Goal: Information Seeking & Learning: Compare options

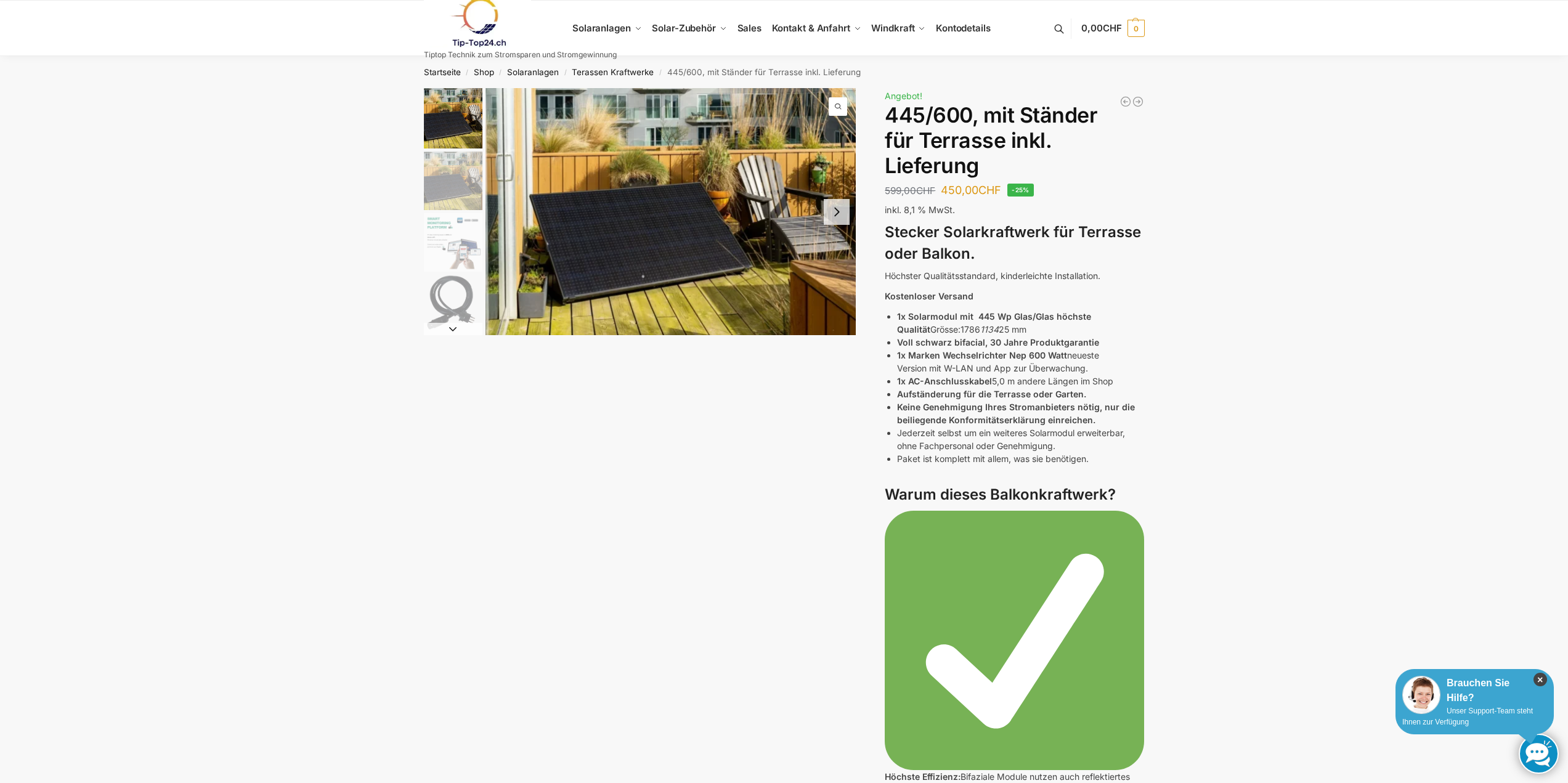
click at [1538, 680] on icon "×" at bounding box center [1540, 680] width 14 height 14
click at [464, 247] on img "3 / 7" at bounding box center [452, 242] width 58 height 58
click at [457, 262] on img "3 / 7" at bounding box center [452, 242] width 58 height 58
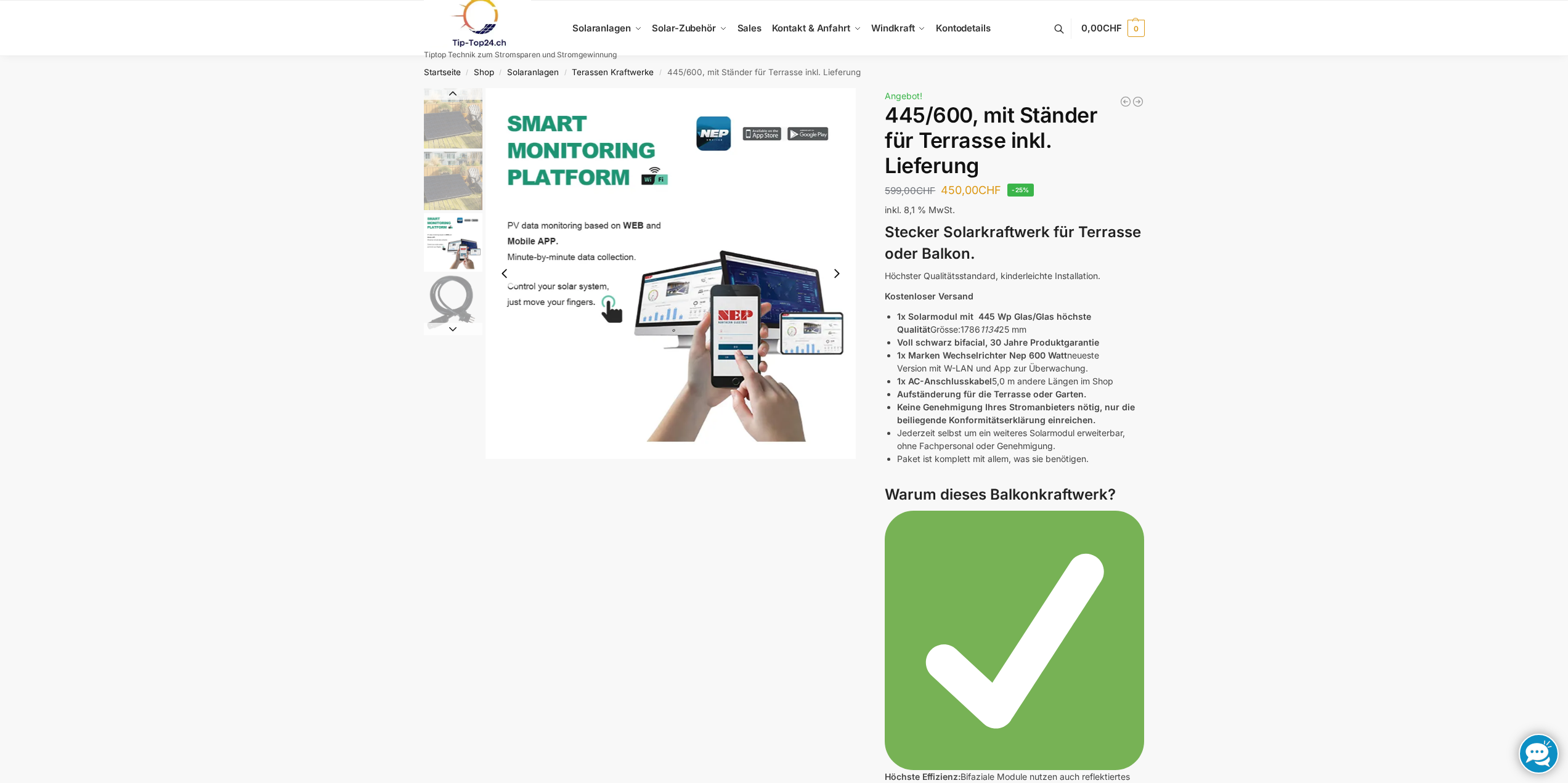
click at [466, 295] on img "4 / 7" at bounding box center [452, 304] width 58 height 58
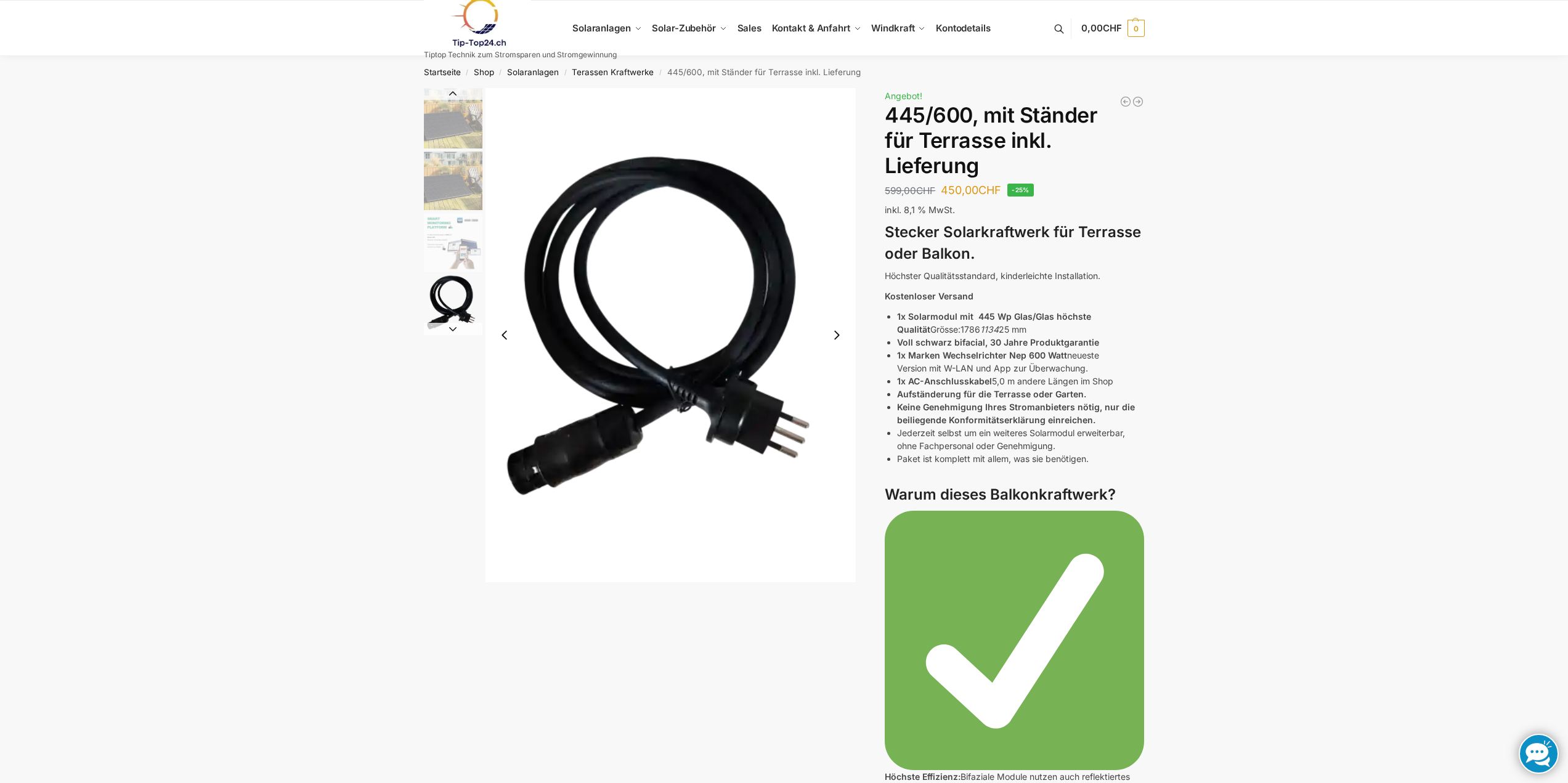
click at [447, 331] on button "Next slide" at bounding box center [452, 329] width 58 height 12
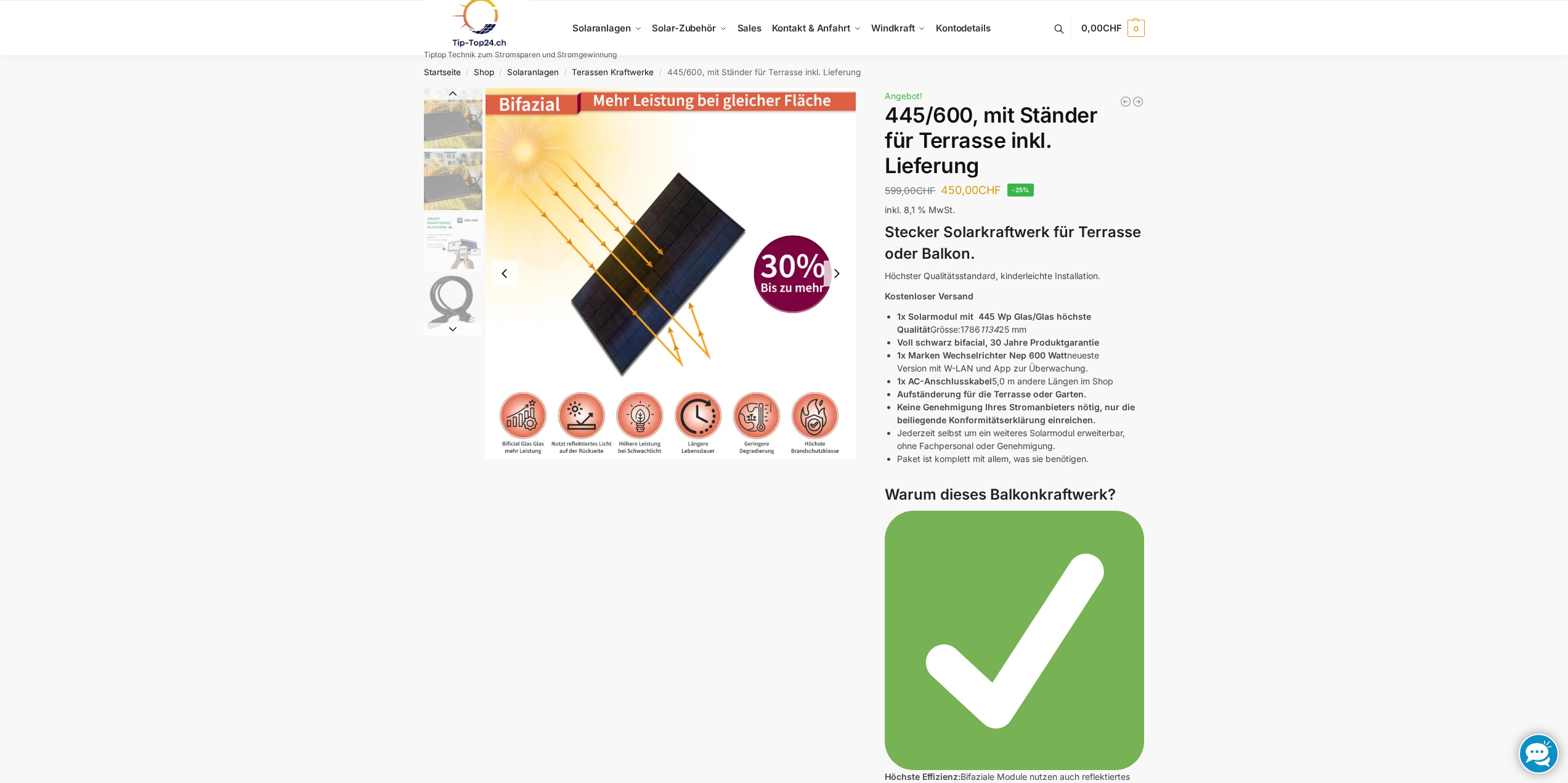
click at [447, 331] on button "Next slide" at bounding box center [452, 329] width 58 height 12
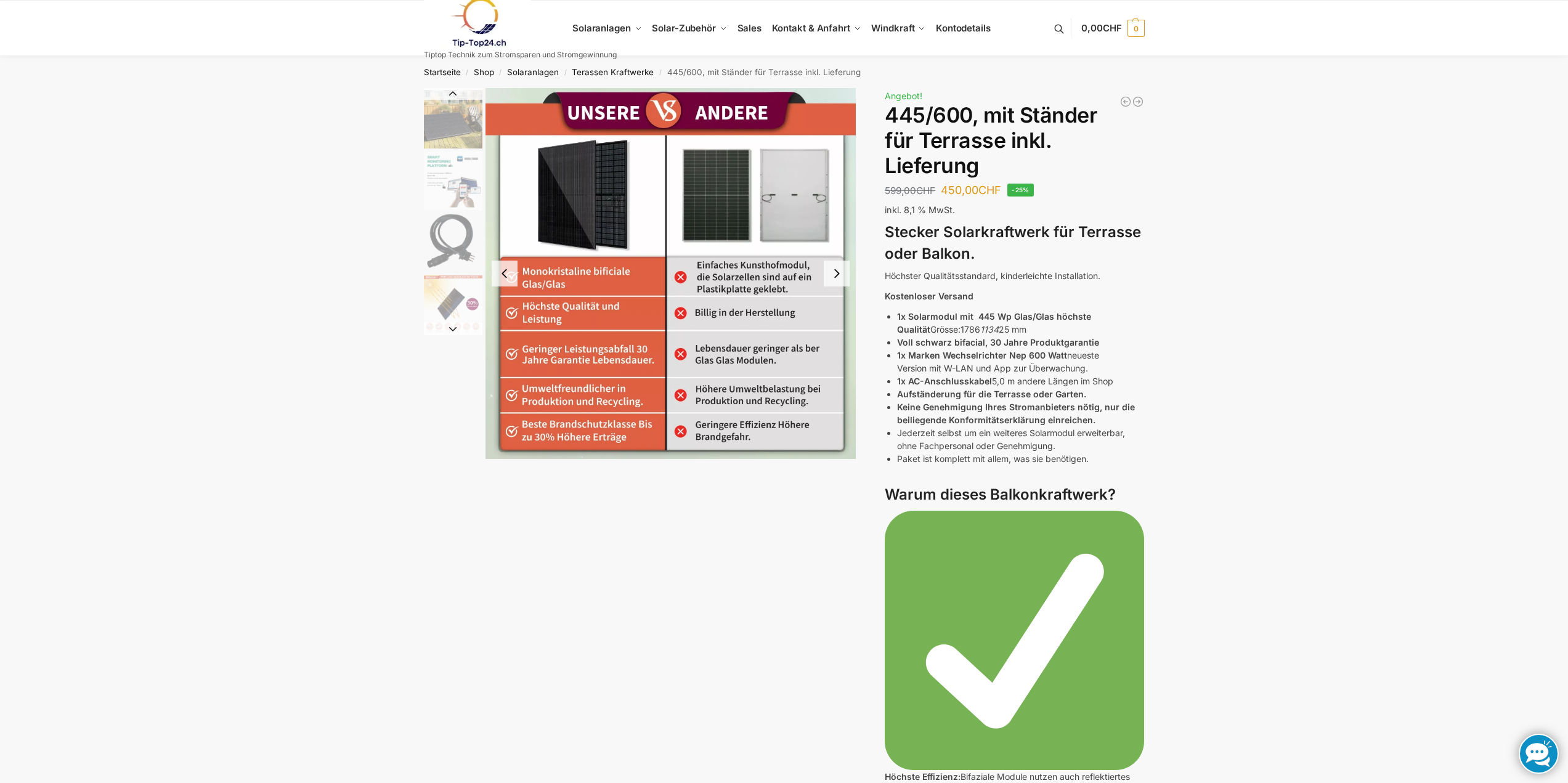
click at [447, 331] on button "Next slide" at bounding box center [452, 329] width 58 height 12
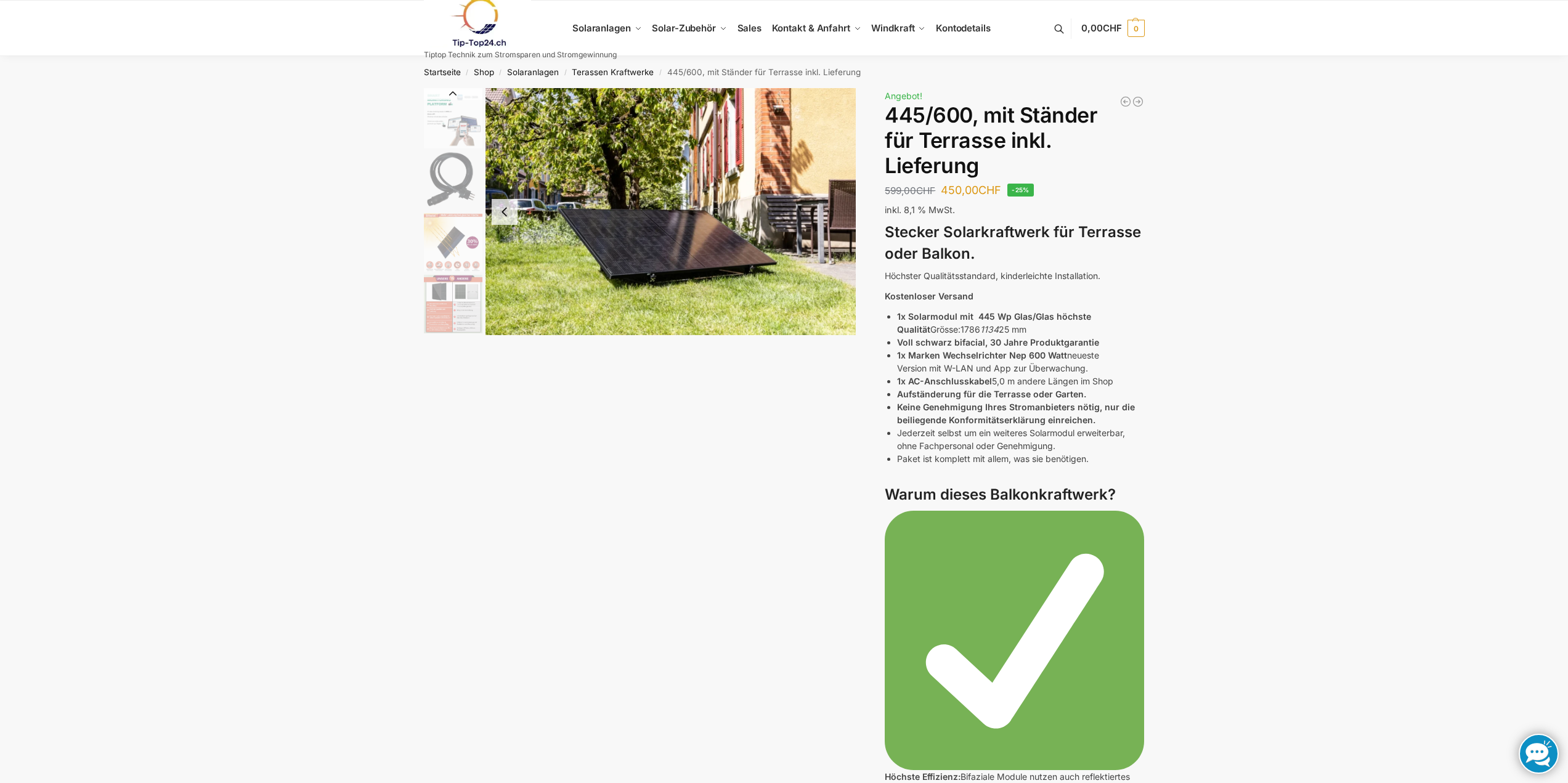
click at [447, 331] on img "6 / 7" at bounding box center [452, 304] width 58 height 58
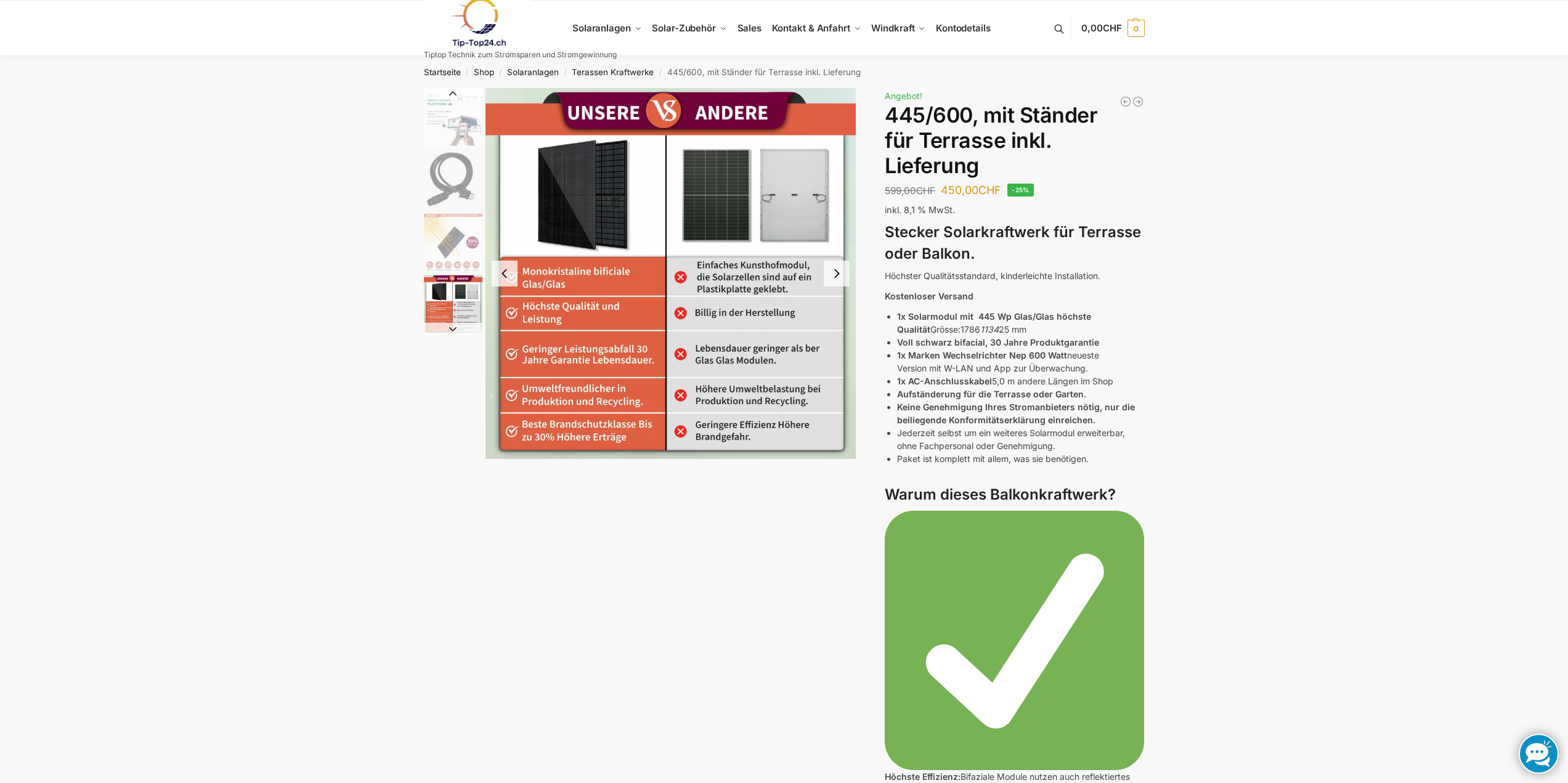
click at [450, 243] on img "5 / 7" at bounding box center [452, 242] width 58 height 58
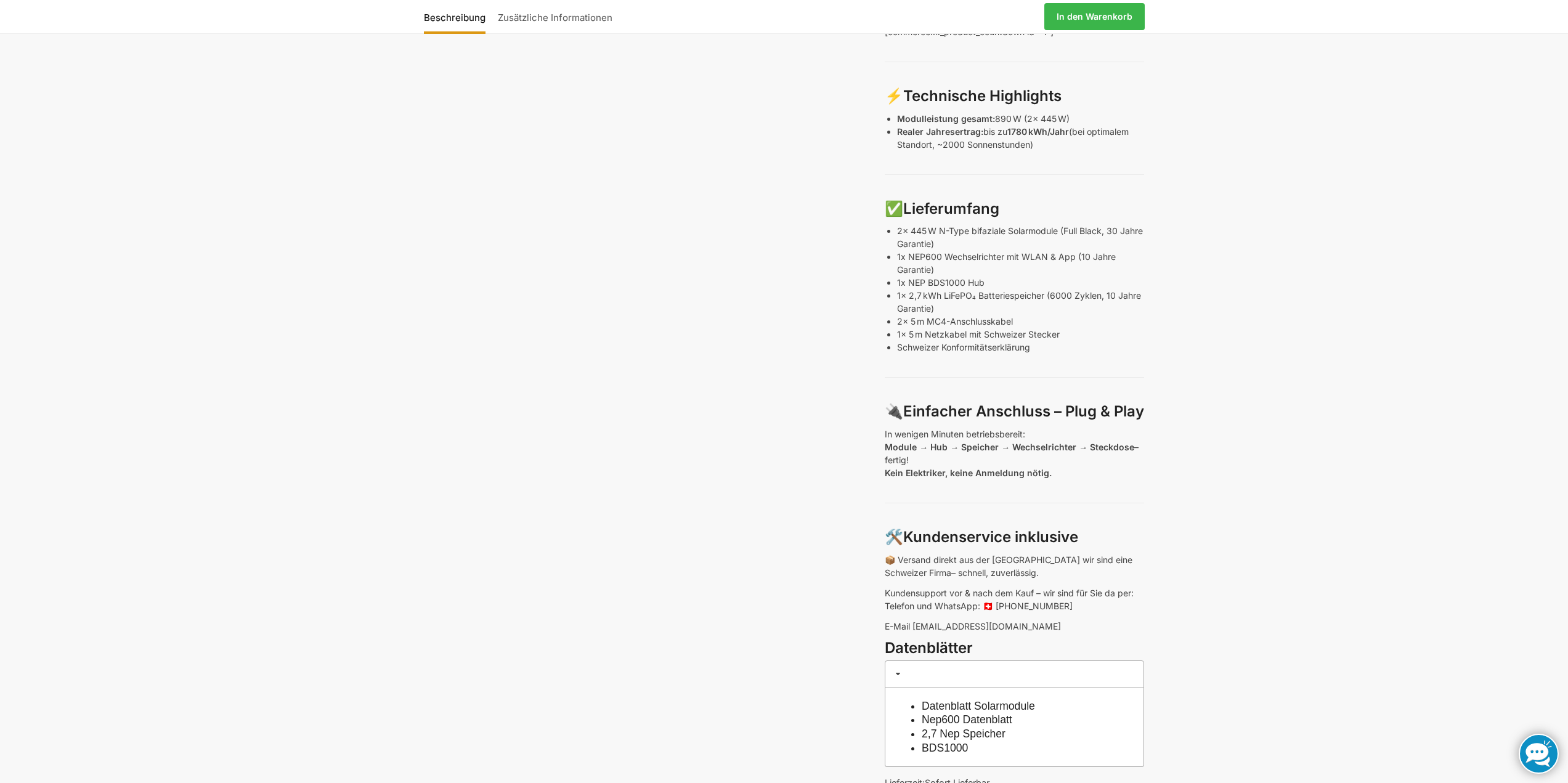
scroll to position [493, 0]
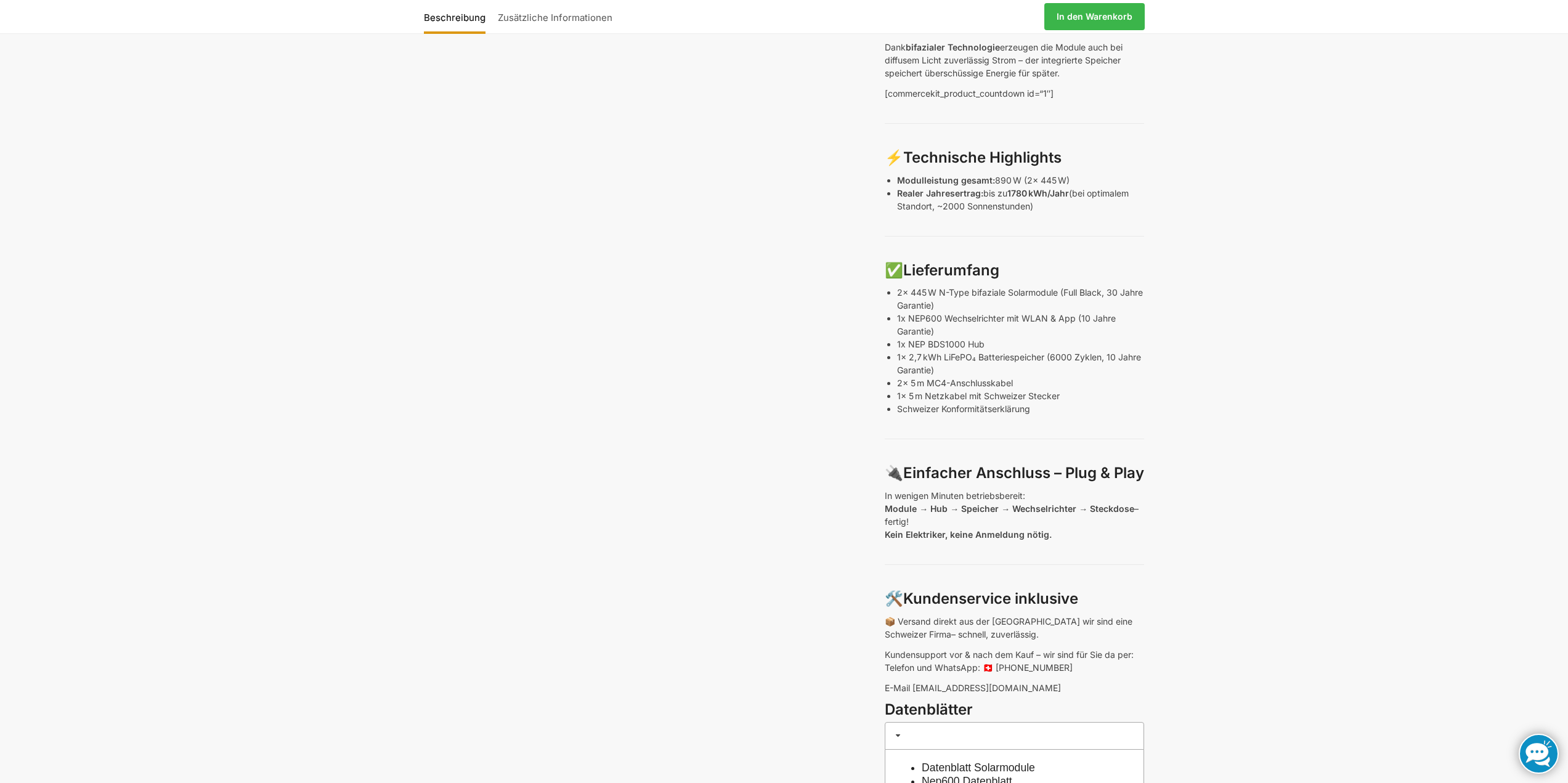
drag, startPoint x: 1425, startPoint y: 270, endPoint x: 1421, endPoint y: 250, distance: 20.4
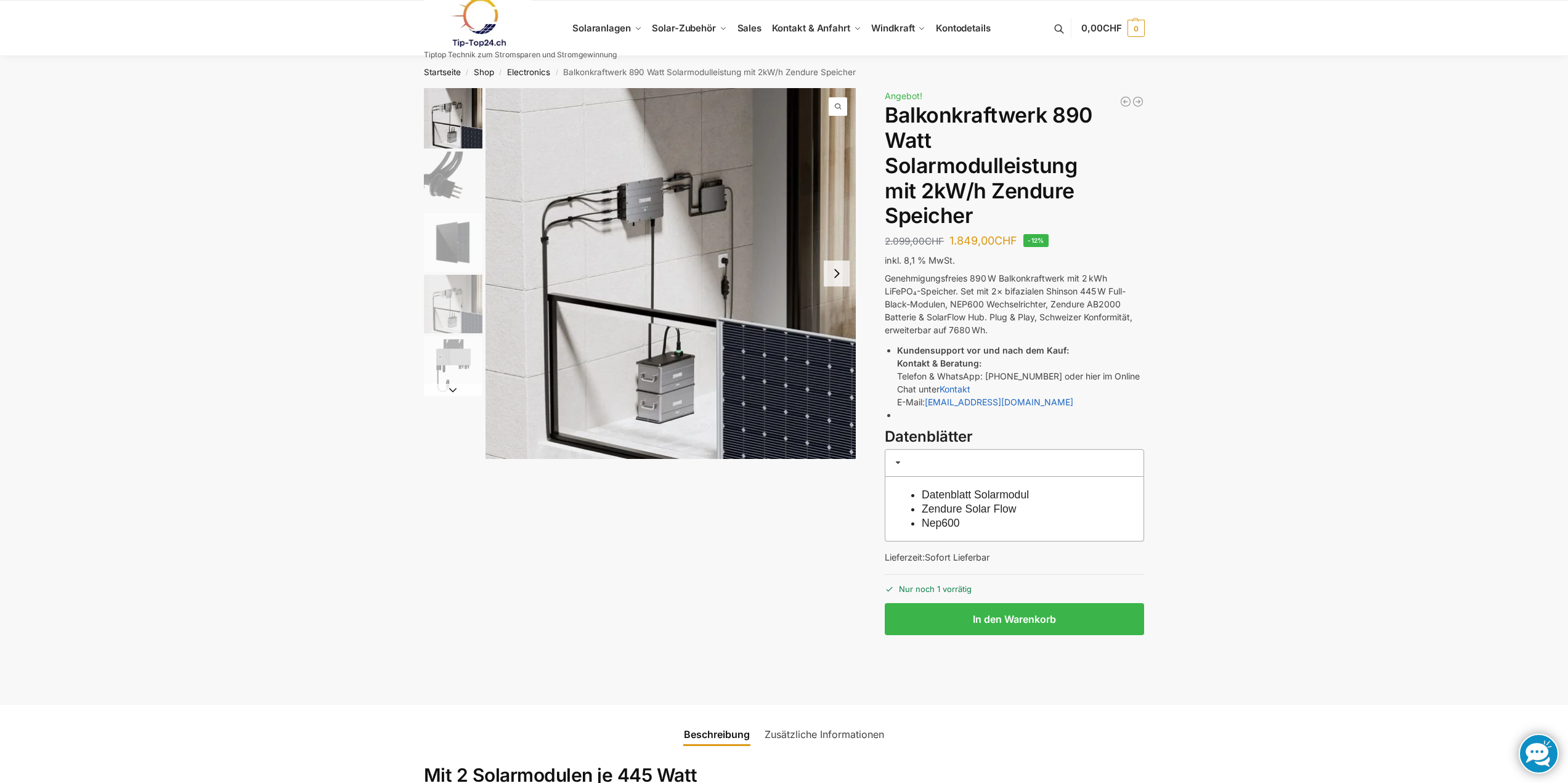
click at [836, 284] on button "Next slide" at bounding box center [836, 273] width 26 height 26
